Goal: Task Accomplishment & Management: Complete application form

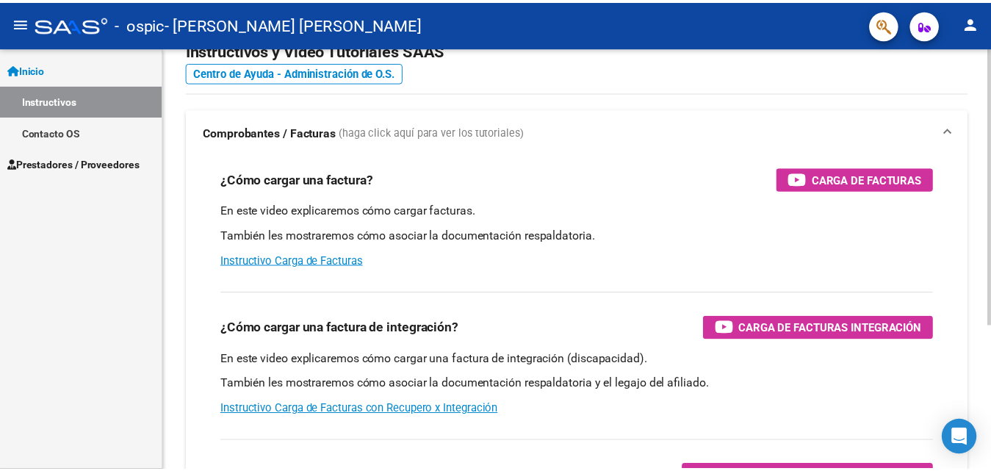
scroll to position [147, 0]
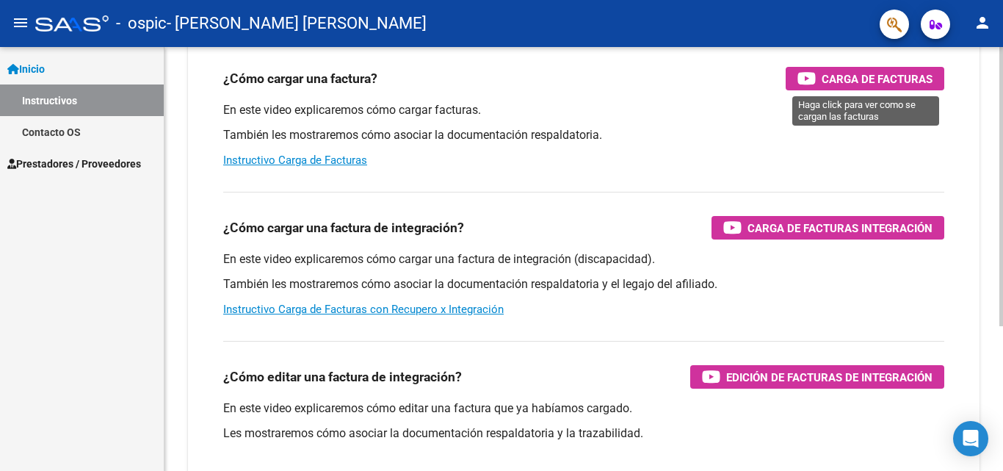
click at [900, 77] on span "Carga de Facturas" at bounding box center [877, 79] width 111 height 18
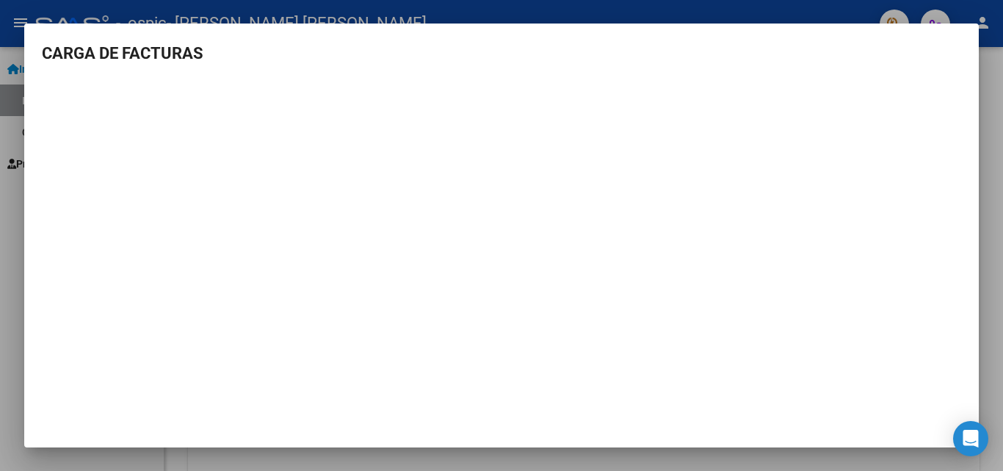
click at [146, 38] on mat-dialog-container "CARGA DE FACTURAS" at bounding box center [501, 236] width 955 height 424
click at [961, 57] on h3 "CARGA DE FACTURAS" at bounding box center [502, 53] width 920 height 24
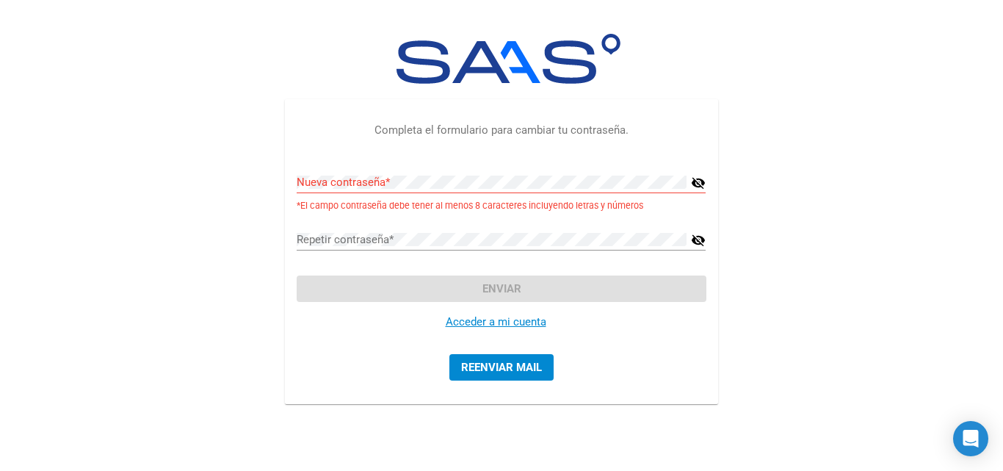
click at [513, 320] on link "Acceder a mi cuenta" at bounding box center [496, 321] width 101 height 13
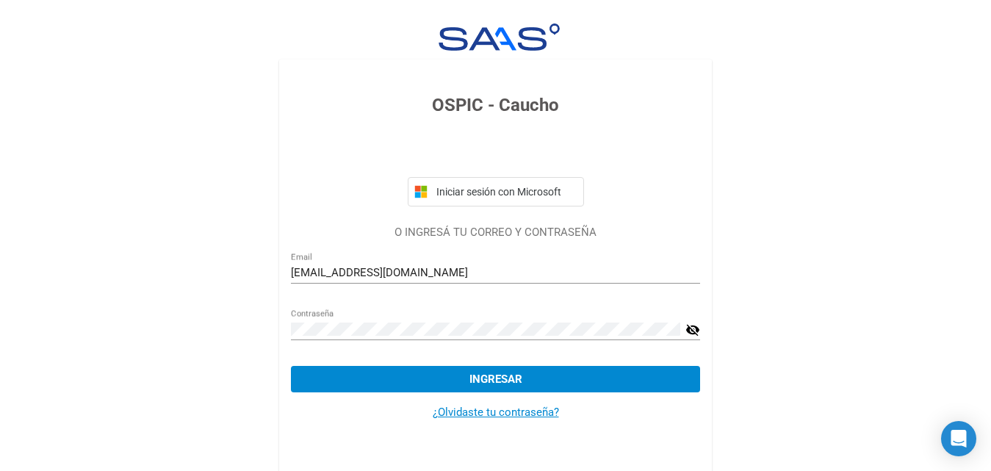
click at [688, 331] on mat-icon "visibility_off" at bounding box center [692, 330] width 15 height 18
click at [538, 377] on button "Ingresar" at bounding box center [495, 379] width 409 height 26
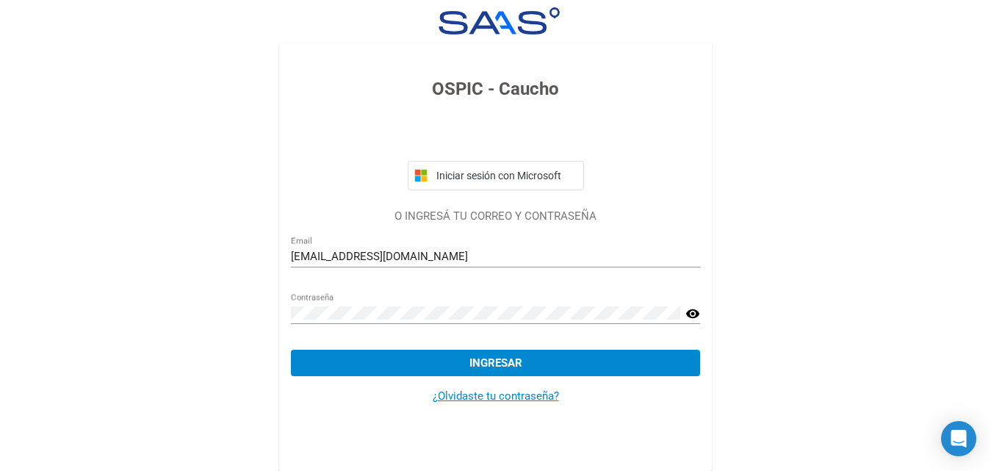
scroll to position [21, 0]
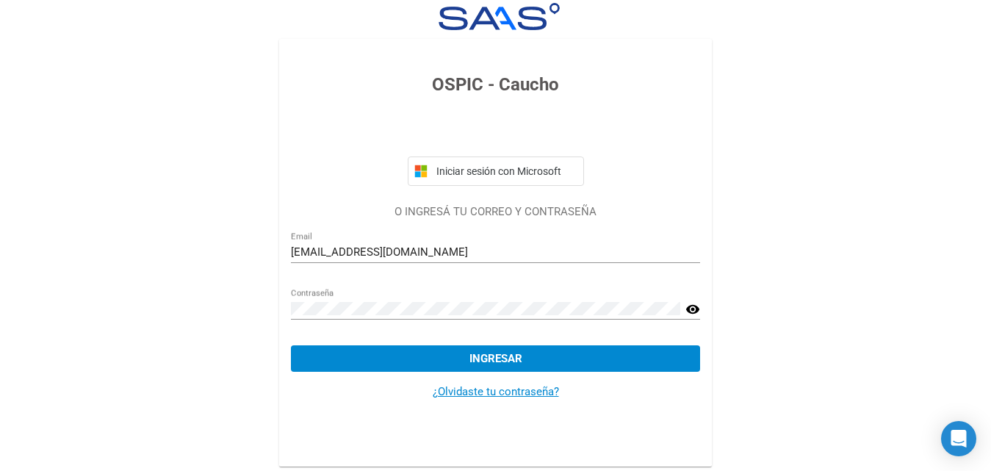
click at [407, 245] on input "[EMAIL_ADDRESS][DOMAIN_NAME]" at bounding box center [495, 251] width 409 height 13
click at [444, 252] on input "[EMAIL_ADDRESS][DOMAIN_NAME]" at bounding box center [495, 251] width 409 height 13
click at [347, 248] on input "[EMAIL_ADDRESS][DOMAIN_NAME]" at bounding box center [495, 251] width 409 height 13
type input "[EMAIL_ADDRESS][DOMAIN_NAME]"
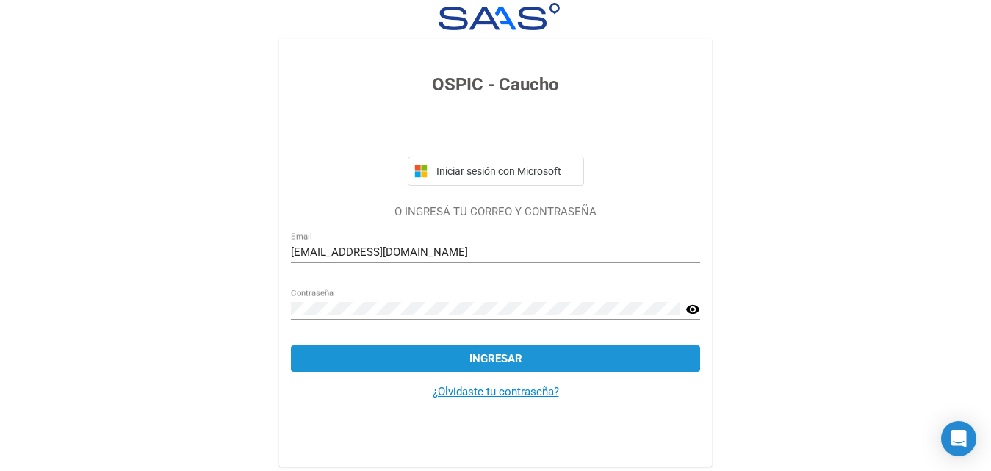
click at [629, 358] on button "Ingresar" at bounding box center [495, 358] width 409 height 26
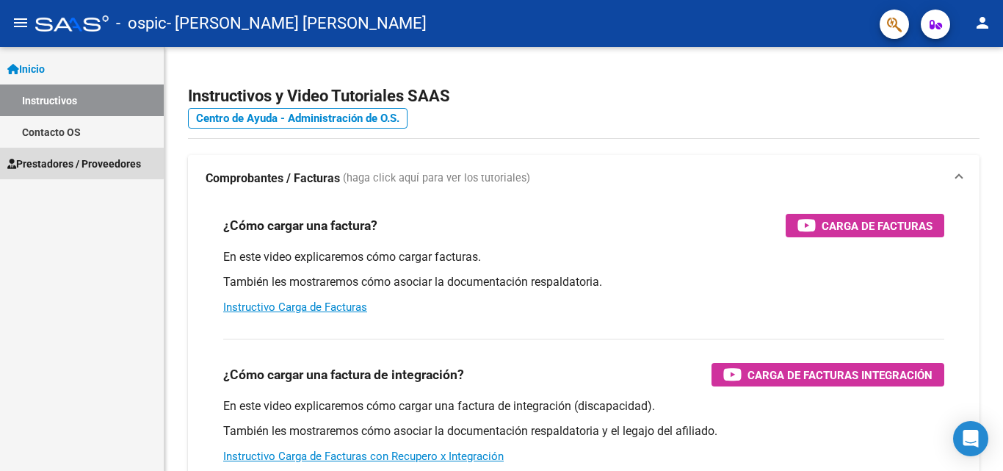
click at [80, 159] on span "Prestadores / Proveedores" at bounding box center [74, 164] width 134 height 16
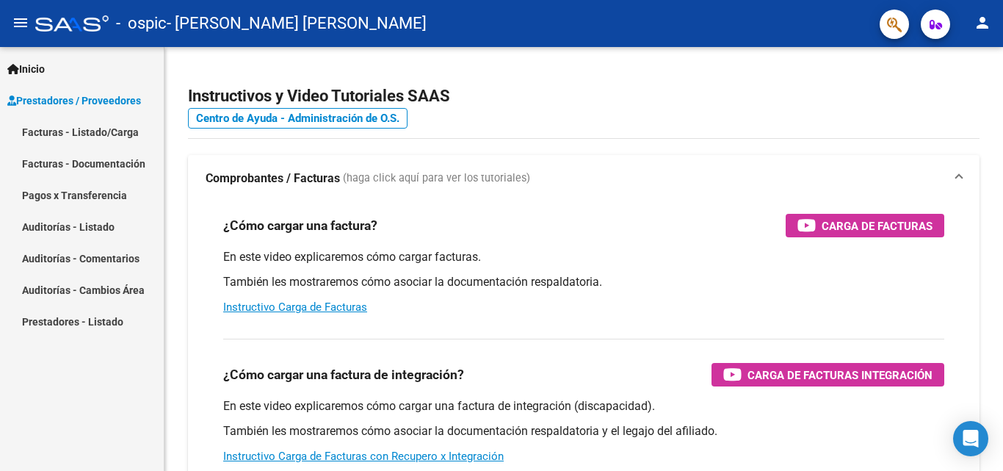
click at [95, 165] on link "Facturas - Documentación" at bounding box center [82, 164] width 164 height 32
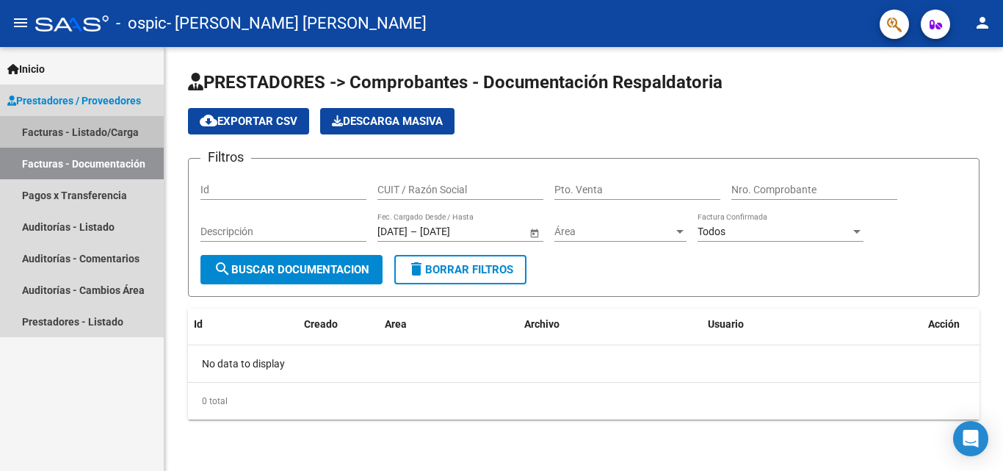
click at [112, 122] on link "Facturas - Listado/Carga" at bounding box center [82, 132] width 164 height 32
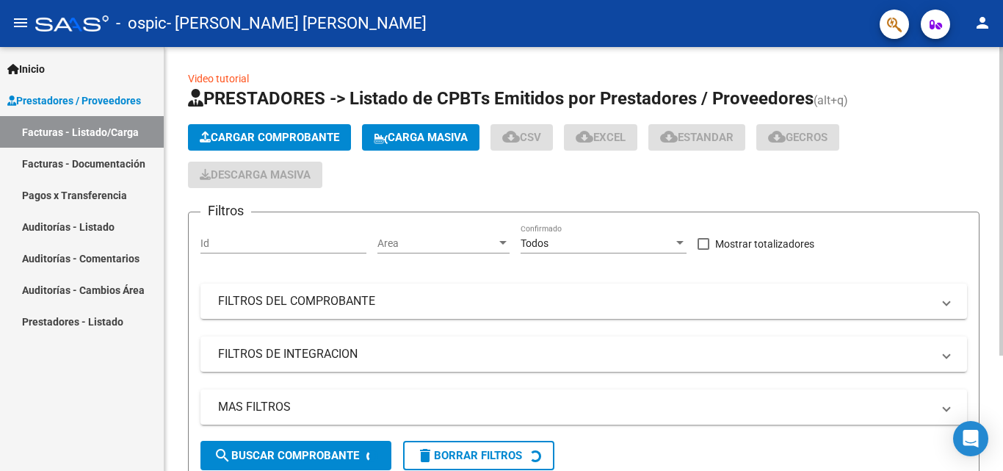
click at [247, 135] on span "Cargar Comprobante" at bounding box center [270, 137] width 140 height 13
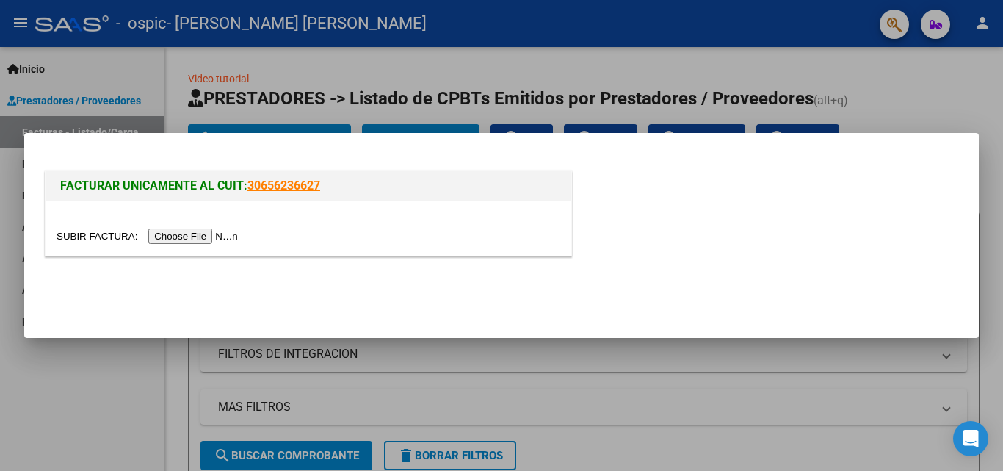
click at [184, 240] on input "file" at bounding box center [150, 235] width 186 height 15
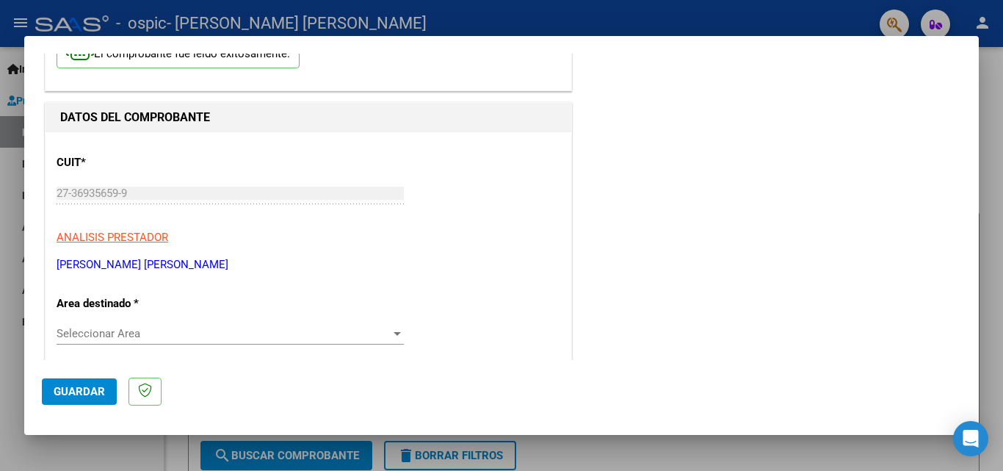
scroll to position [147, 0]
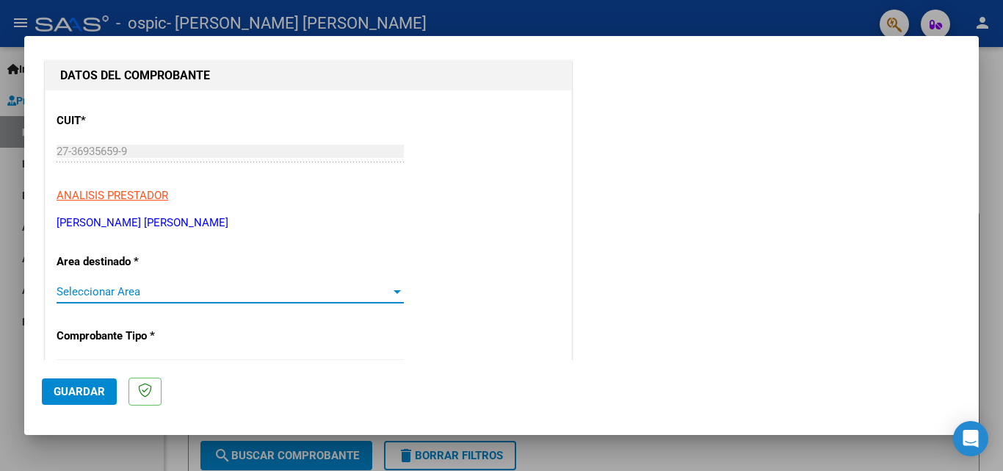
click at [291, 288] on span "Seleccionar Area" at bounding box center [224, 291] width 334 height 13
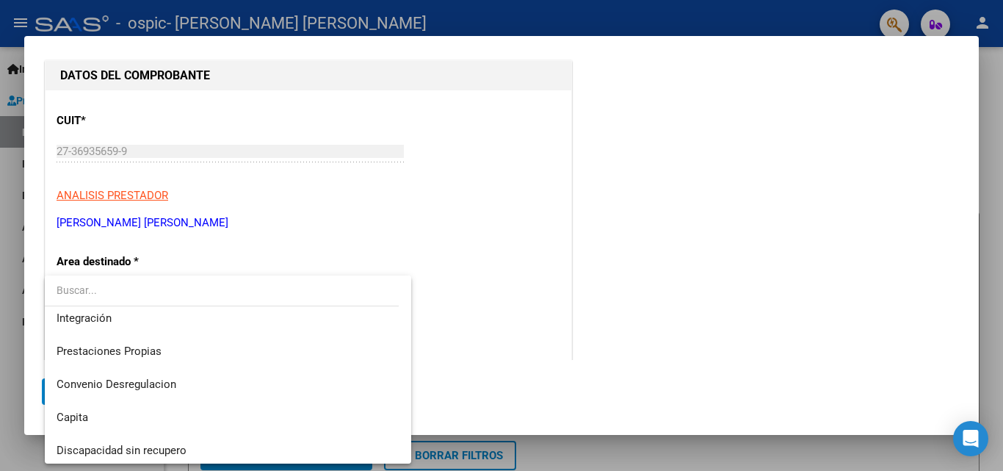
scroll to position [109, 0]
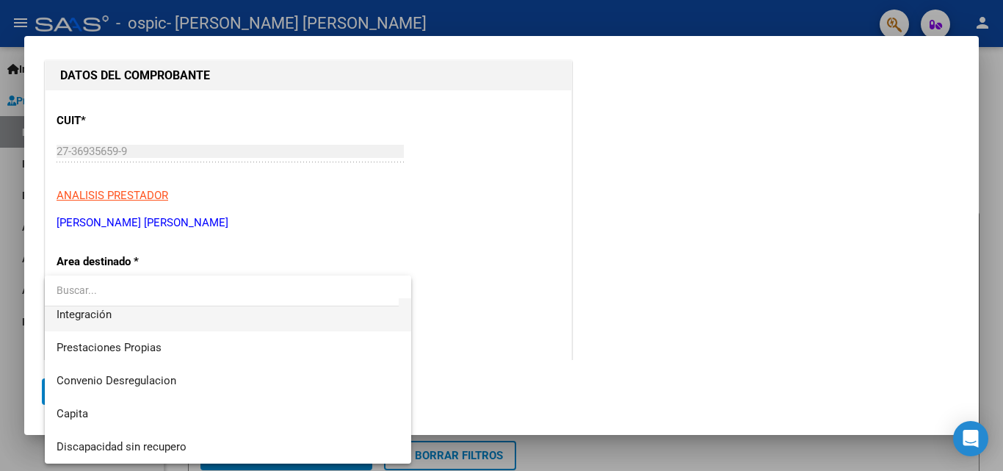
click at [151, 320] on span "Integración" at bounding box center [228, 314] width 343 height 33
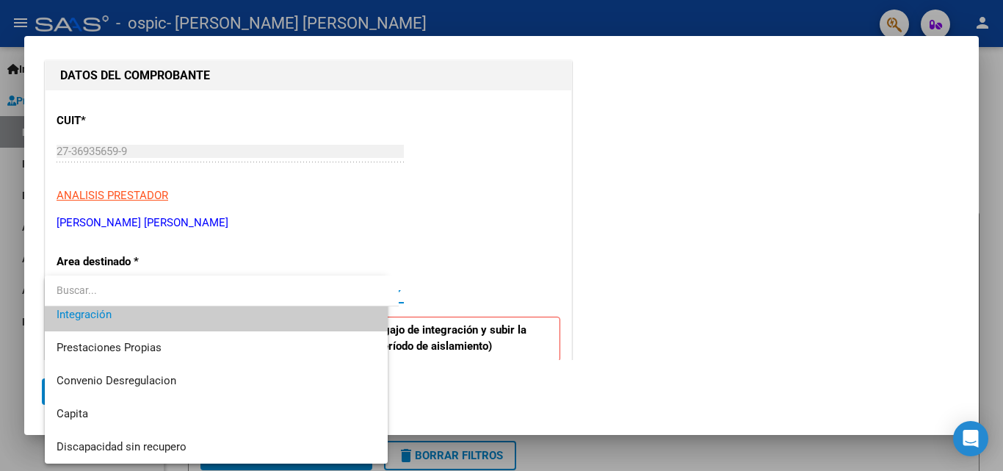
scroll to position [99, 0]
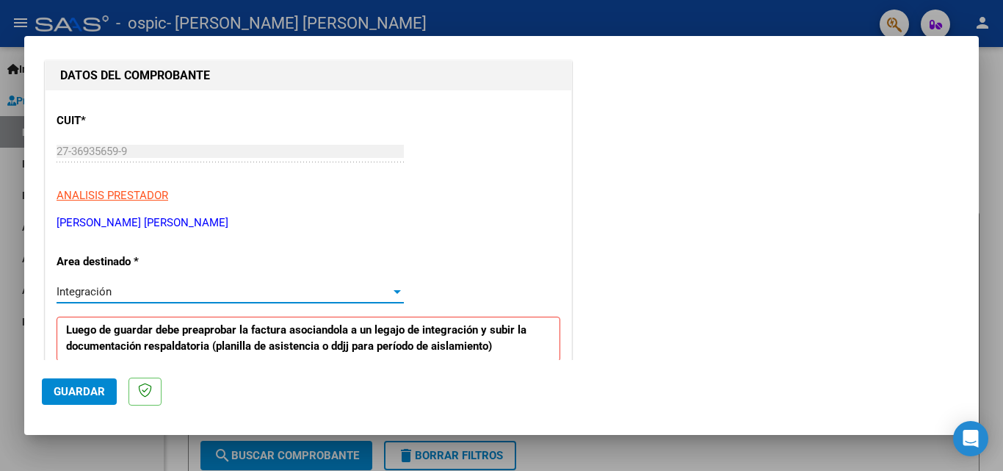
click at [321, 294] on div "Integración" at bounding box center [224, 291] width 334 height 13
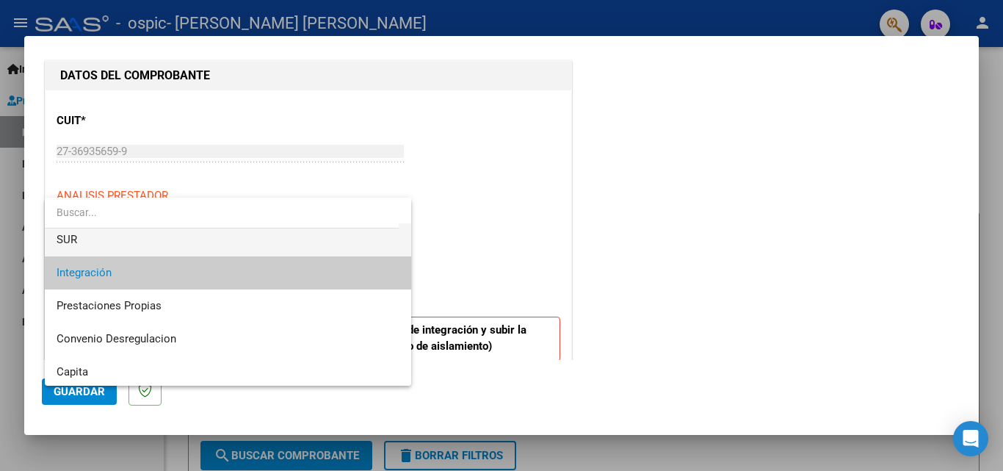
scroll to position [109, 0]
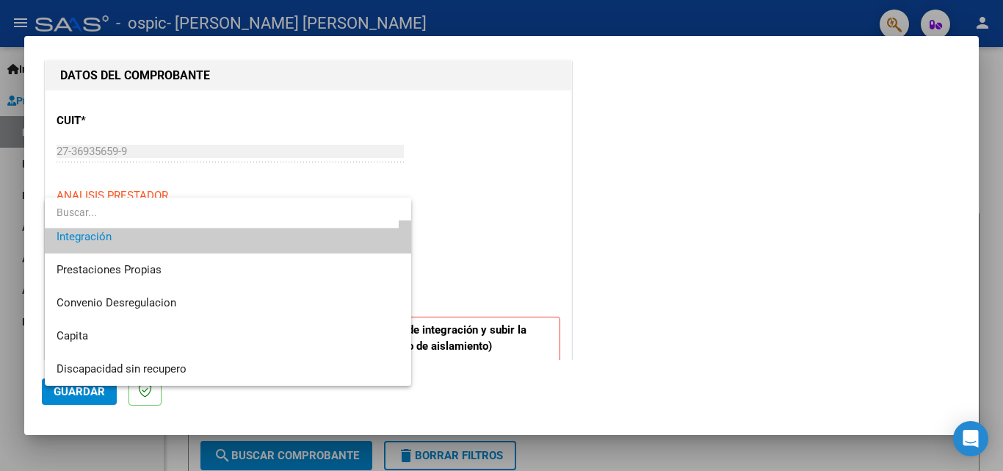
click at [255, 242] on span "Integración" at bounding box center [228, 236] width 343 height 33
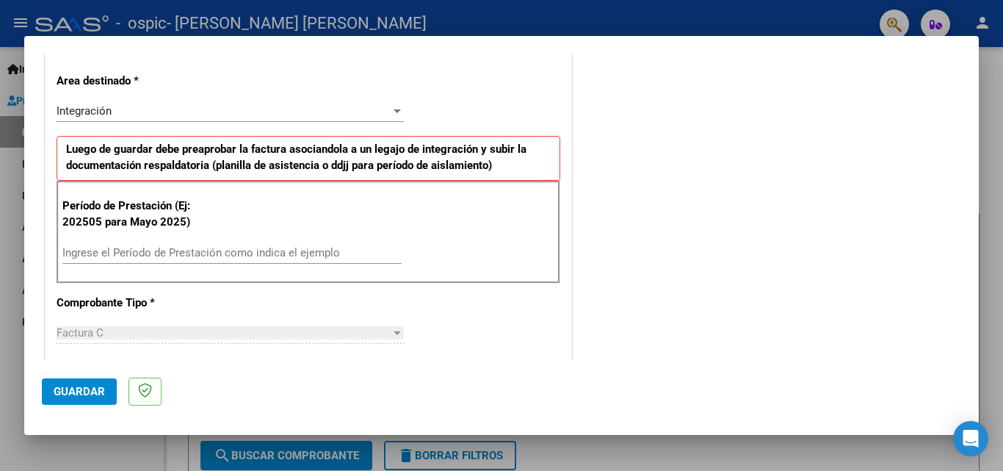
scroll to position [367, 0]
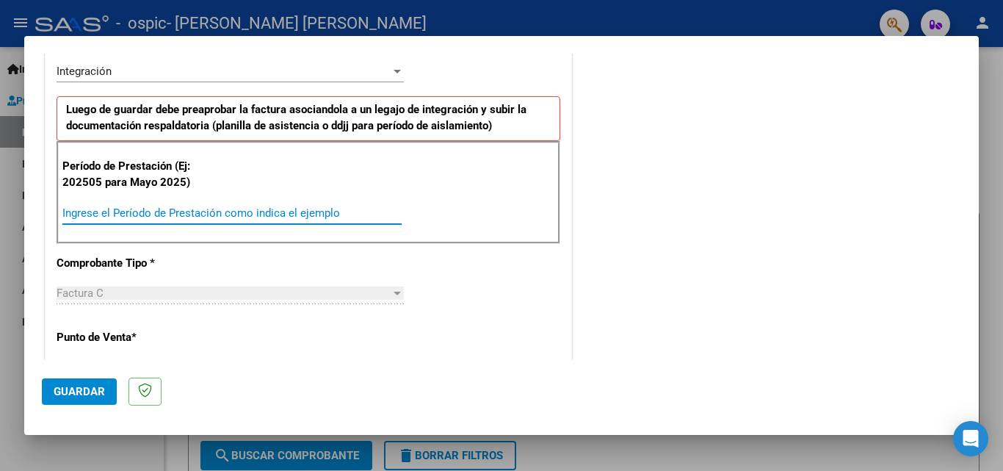
click at [209, 209] on input "Ingrese el Período de Prestación como indica el ejemplo" at bounding box center [231, 212] width 339 height 13
type input "202509"
click at [372, 368] on mat-dialog-actions "Guardar" at bounding box center [502, 389] width 920 height 58
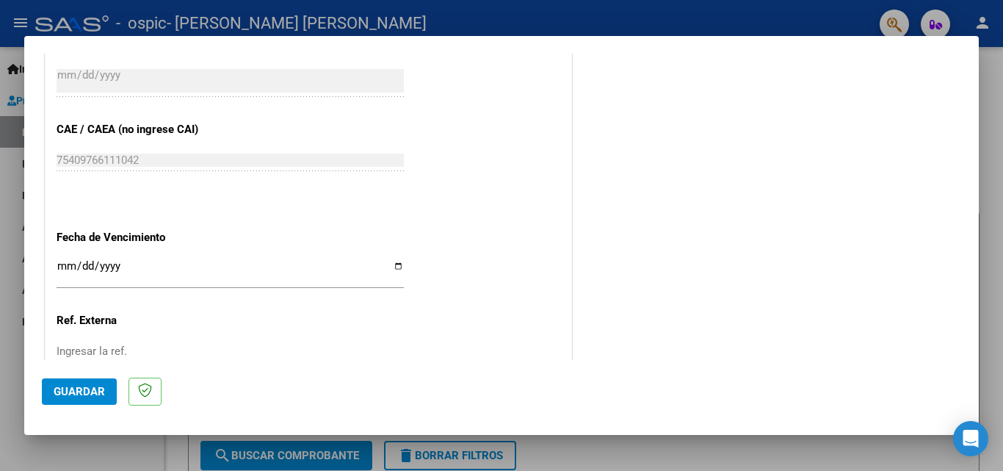
scroll to position [955, 0]
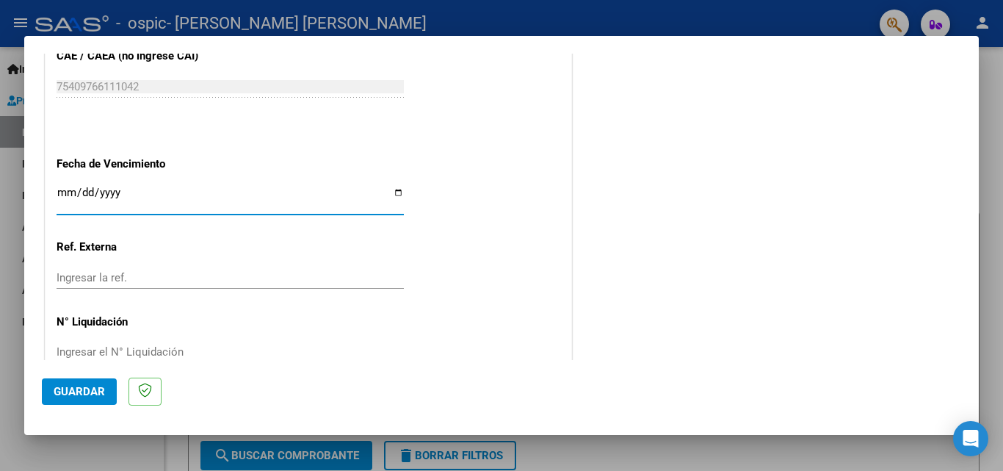
click at [299, 200] on input "Ingresar la fecha" at bounding box center [230, 199] width 347 height 24
click at [394, 196] on input "Ingresar la fecha" at bounding box center [230, 199] width 347 height 24
click at [85, 184] on div "Ingresar la fecha" at bounding box center [230, 199] width 347 height 32
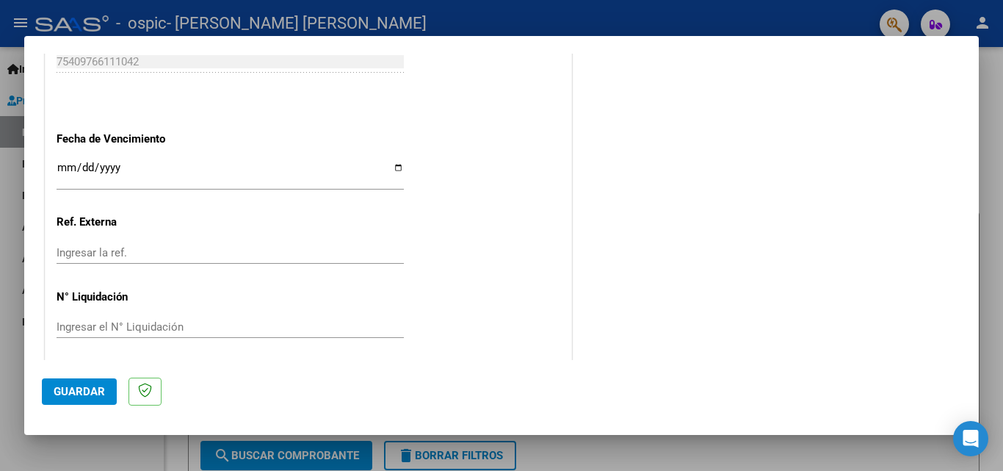
scroll to position [986, 0]
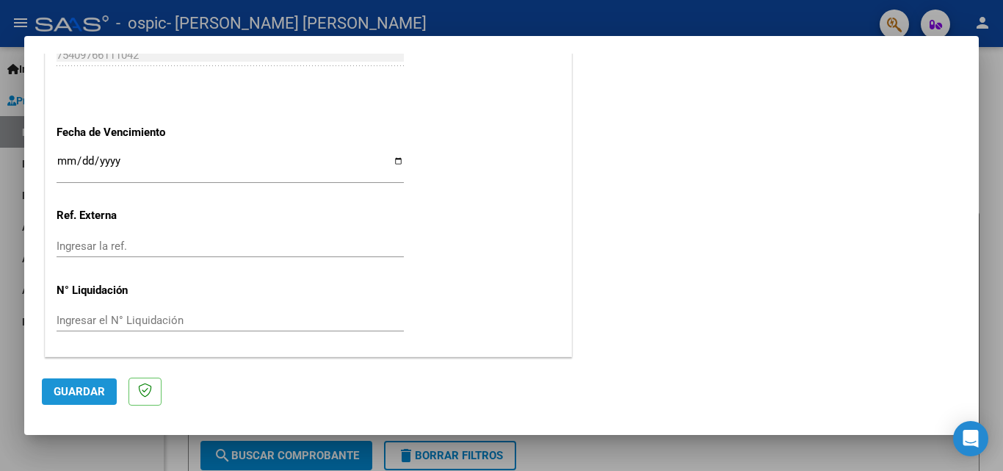
click at [90, 389] on span "Guardar" at bounding box center [79, 391] width 51 height 13
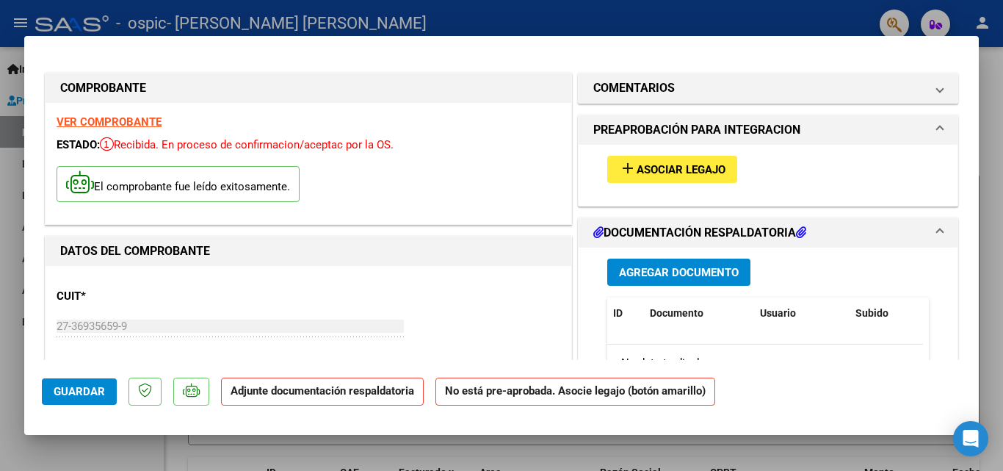
scroll to position [73, 0]
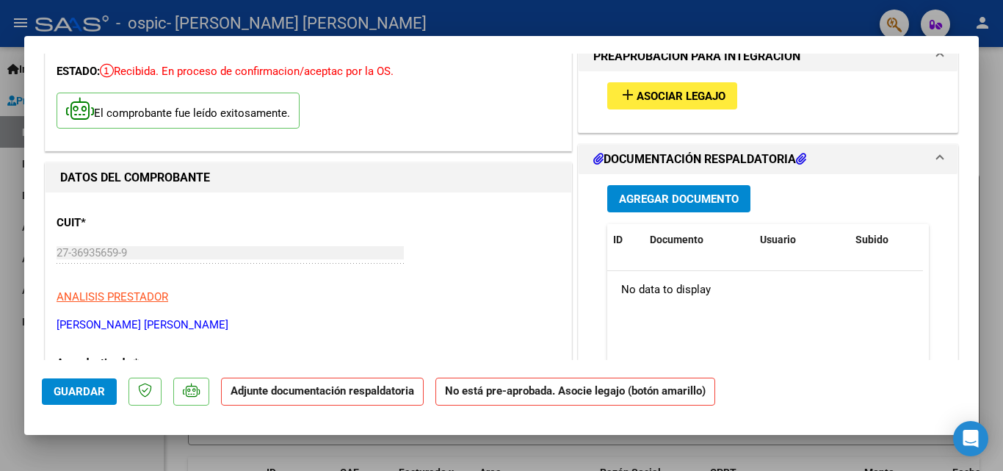
click at [686, 198] on span "Agregar Documento" at bounding box center [679, 198] width 120 height 13
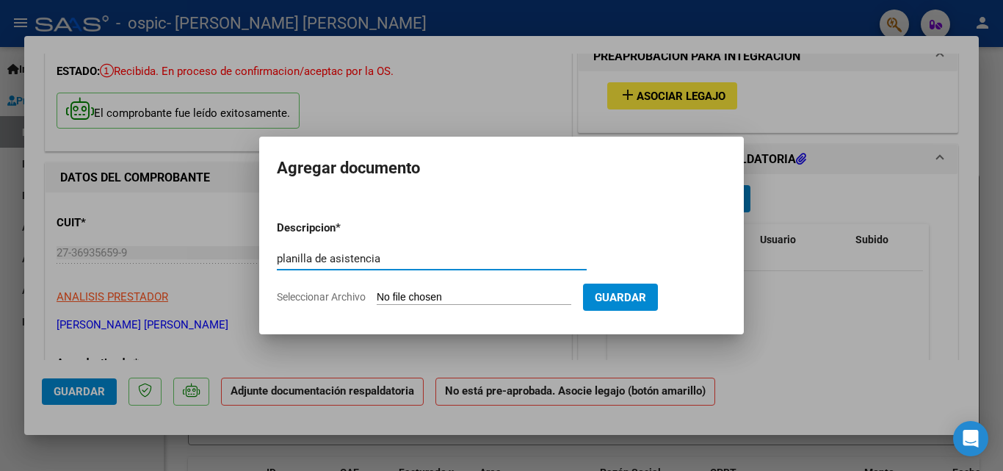
type input "planilla de asistencia"
click at [446, 294] on input "Seleccionar Archivo" at bounding box center [474, 298] width 195 height 14
type input "C:\fakepath\planilla.pdf"
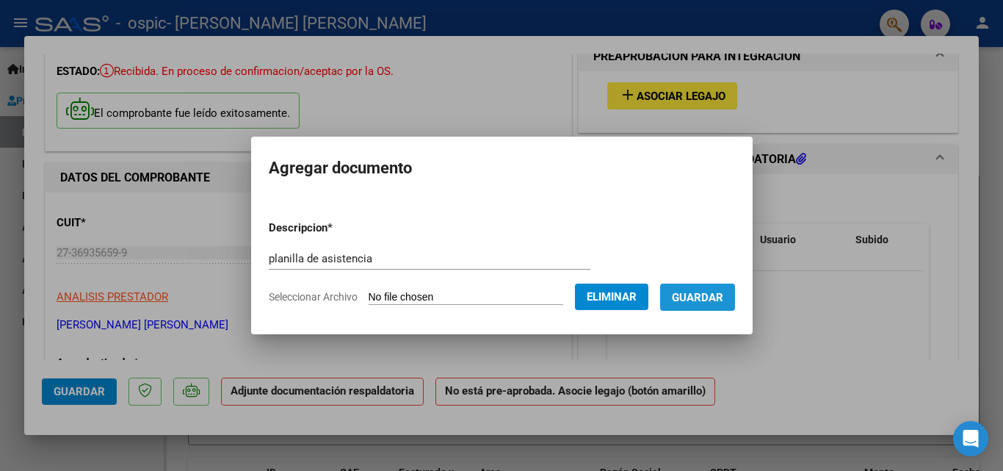
click at [720, 295] on span "Guardar" at bounding box center [697, 297] width 51 height 13
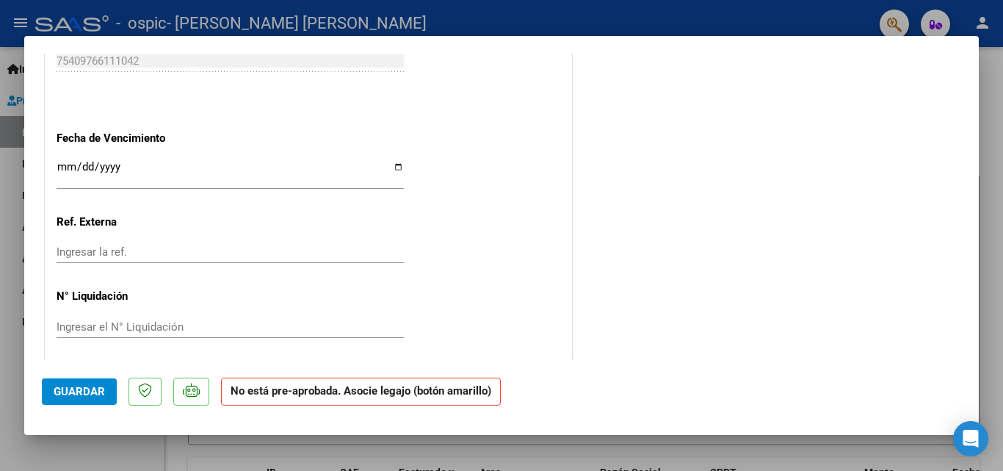
scroll to position [970, 0]
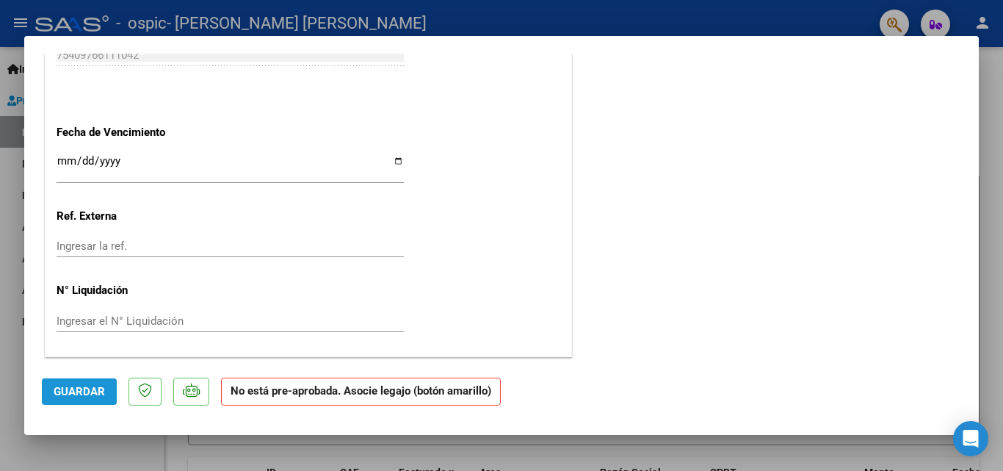
click at [98, 392] on span "Guardar" at bounding box center [79, 391] width 51 height 13
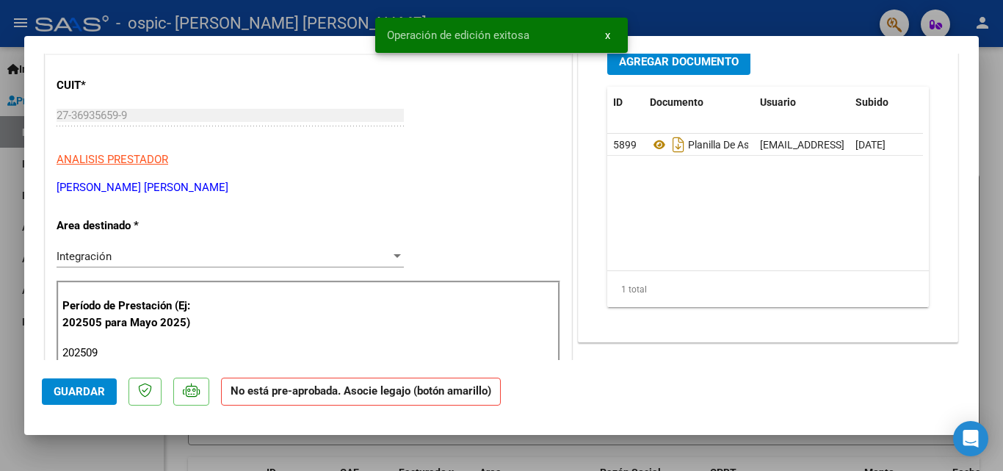
scroll to position [0, 0]
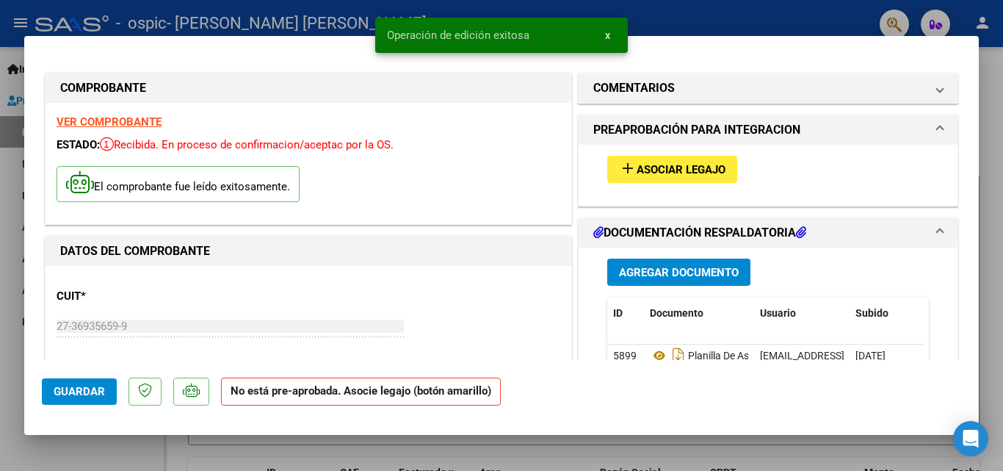
click at [701, 168] on span "Asociar Legajo" at bounding box center [681, 169] width 89 height 13
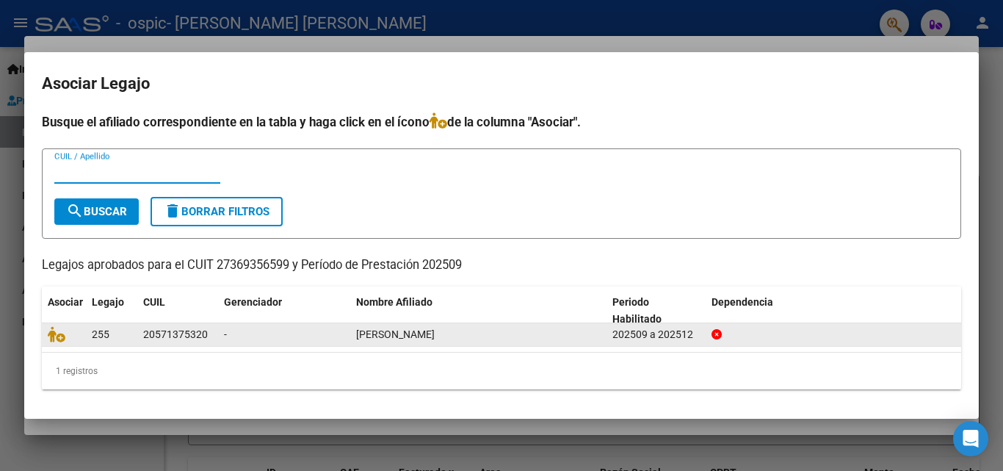
click at [91, 335] on datatable-body-cell "255" at bounding box center [111, 334] width 51 height 23
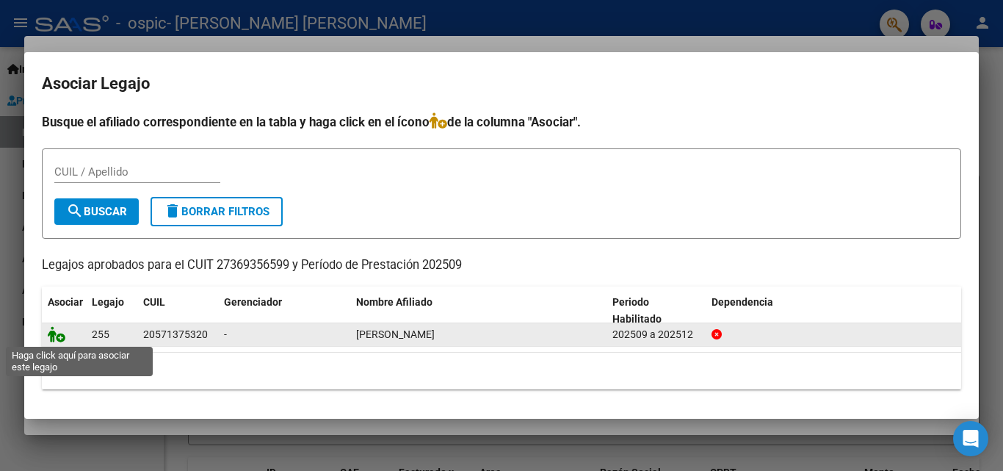
click at [56, 333] on icon at bounding box center [57, 334] width 18 height 16
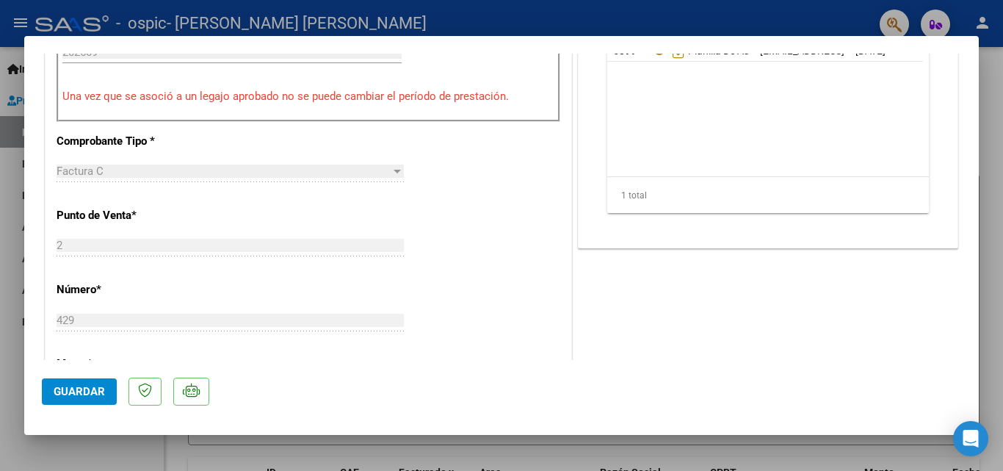
scroll to position [514, 0]
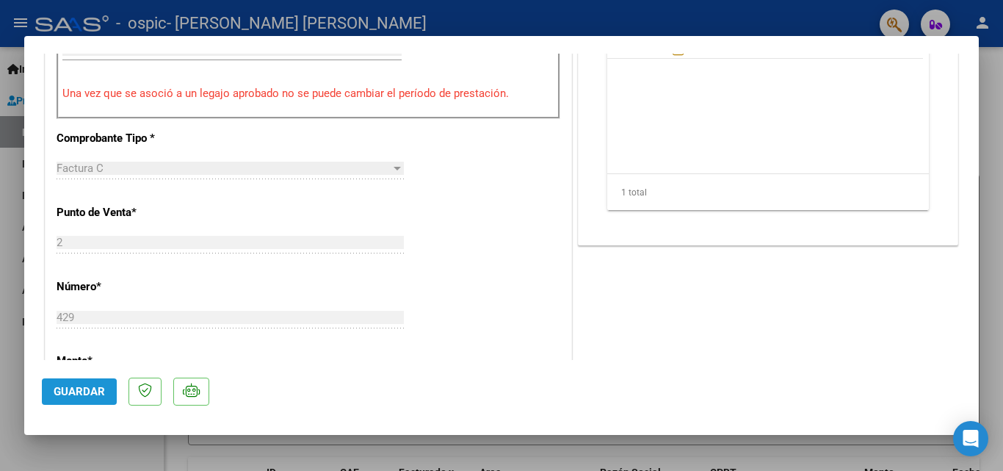
click at [70, 396] on span "Guardar" at bounding box center [79, 391] width 51 height 13
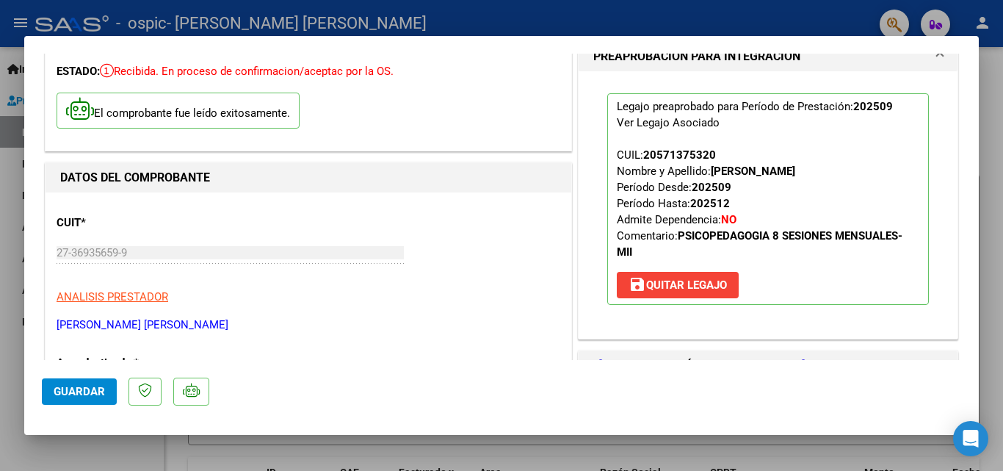
scroll to position [0, 0]
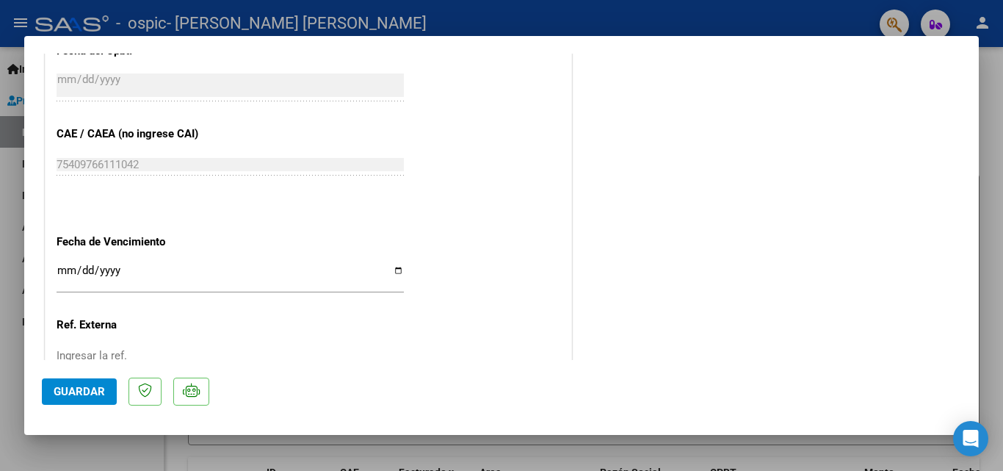
scroll to position [1009, 0]
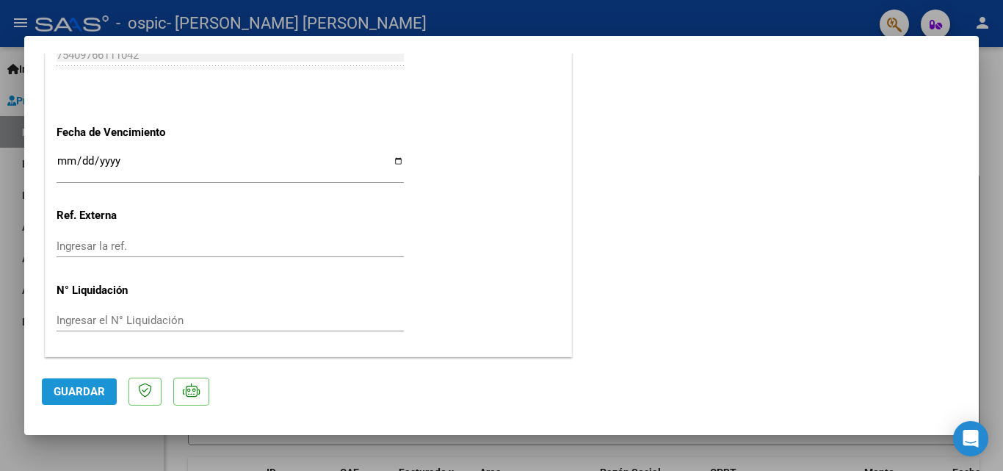
click at [89, 396] on span "Guardar" at bounding box center [79, 391] width 51 height 13
